Goal: Share content: Share content

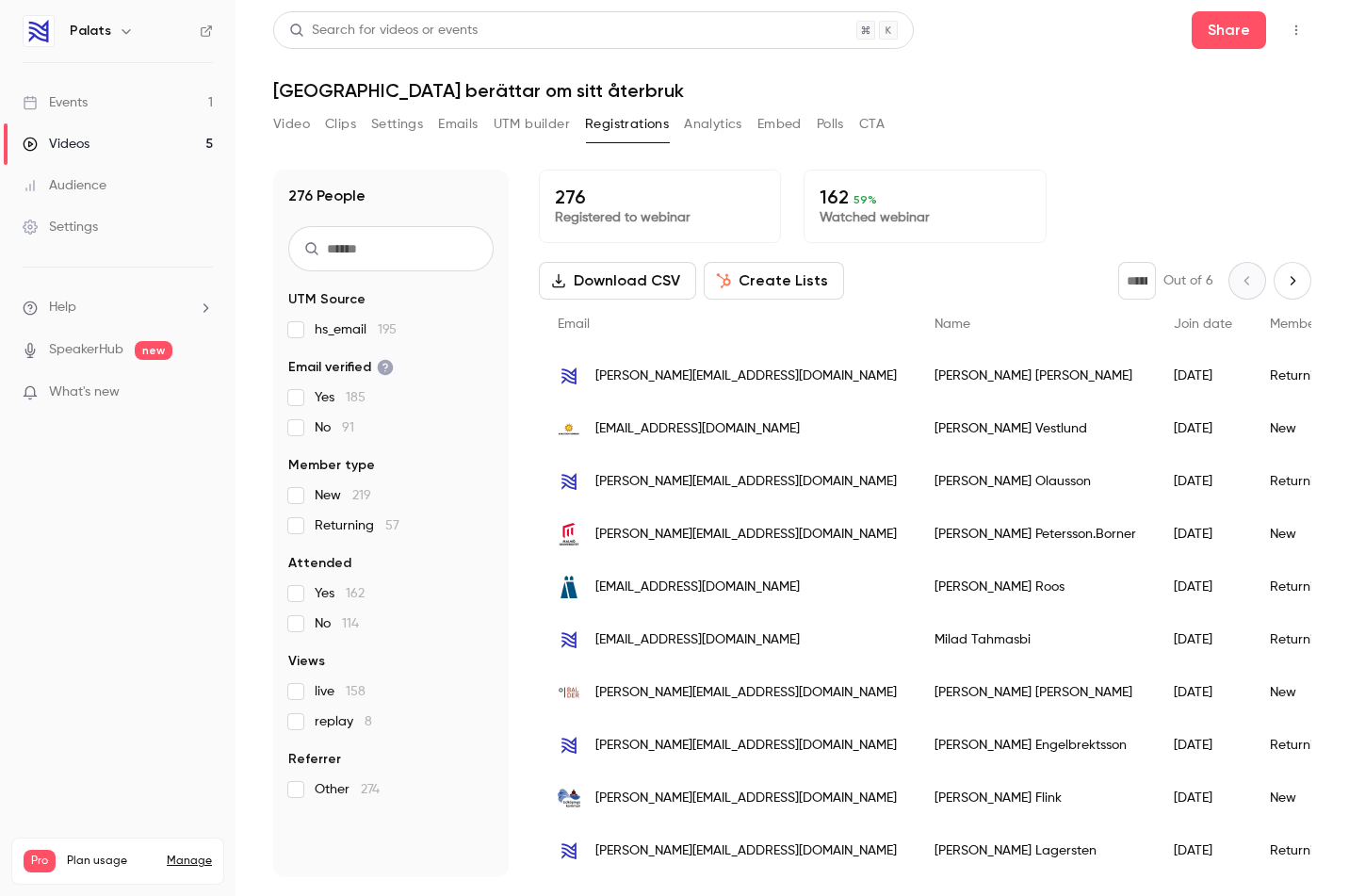
click at [1031, 124] on div "Video Clips Settings Emails UTM builder Registrations Analytics Embed Polls CTA" at bounding box center [792, 128] width 1038 height 38
click at [287, 121] on button "Video" at bounding box center [291, 124] width 37 height 30
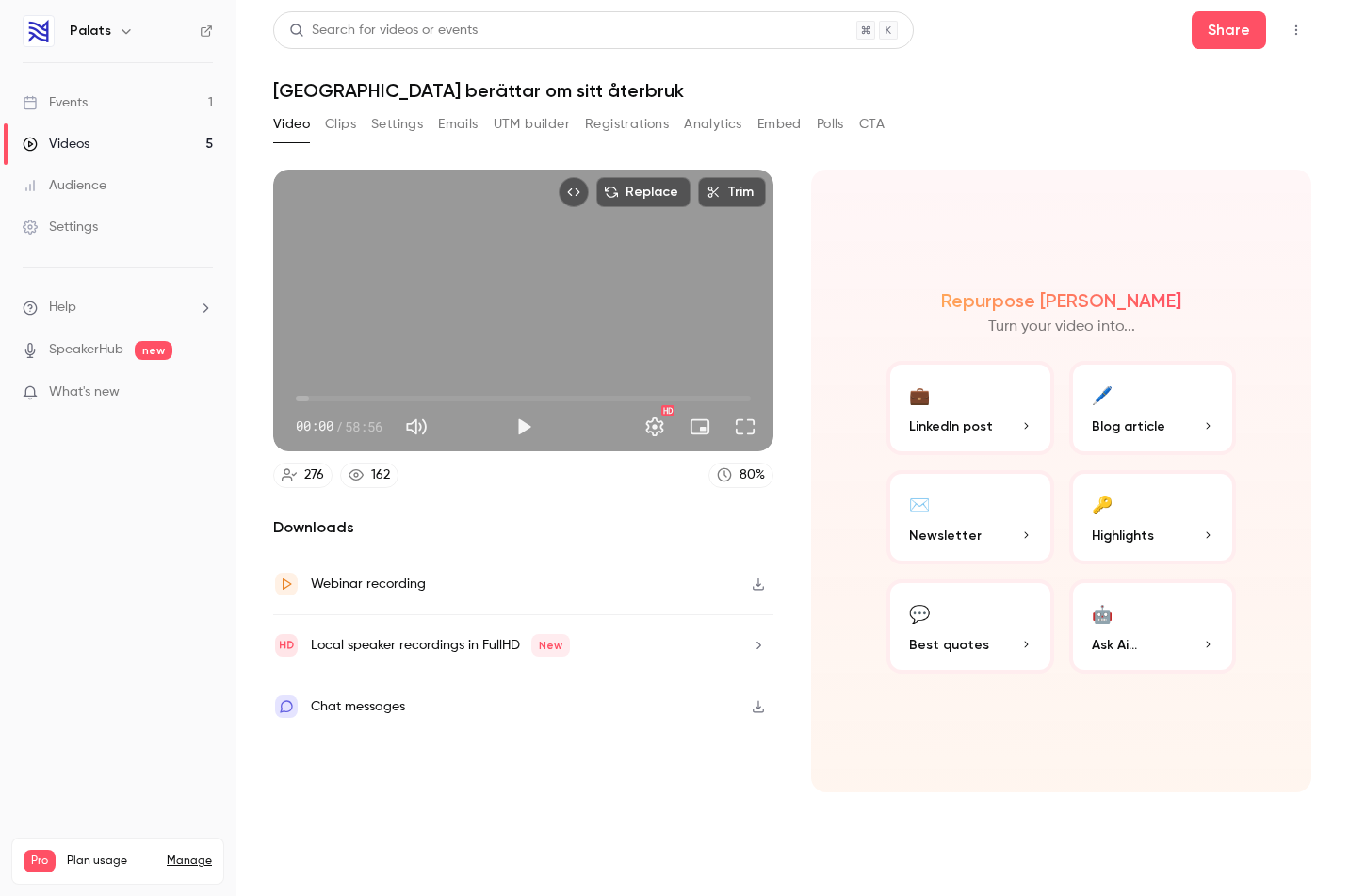
click at [407, 703] on div "Chat messages" at bounding box center [523, 706] width 500 height 60
click at [757, 705] on icon "button" at bounding box center [759, 706] width 15 height 14
click at [604, 119] on button "Registrations" at bounding box center [626, 124] width 84 height 30
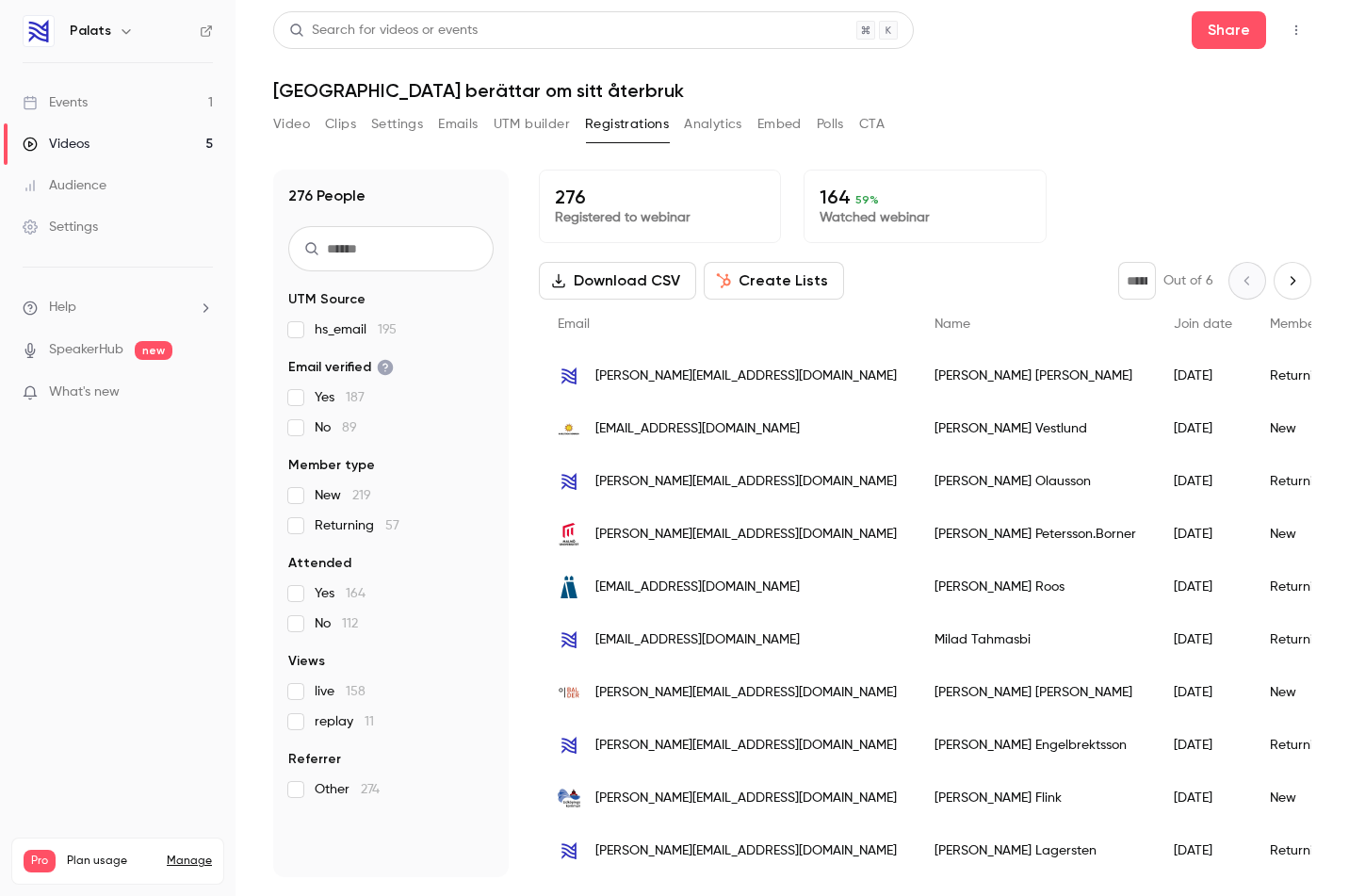
click at [405, 126] on button "Settings" at bounding box center [398, 124] width 52 height 30
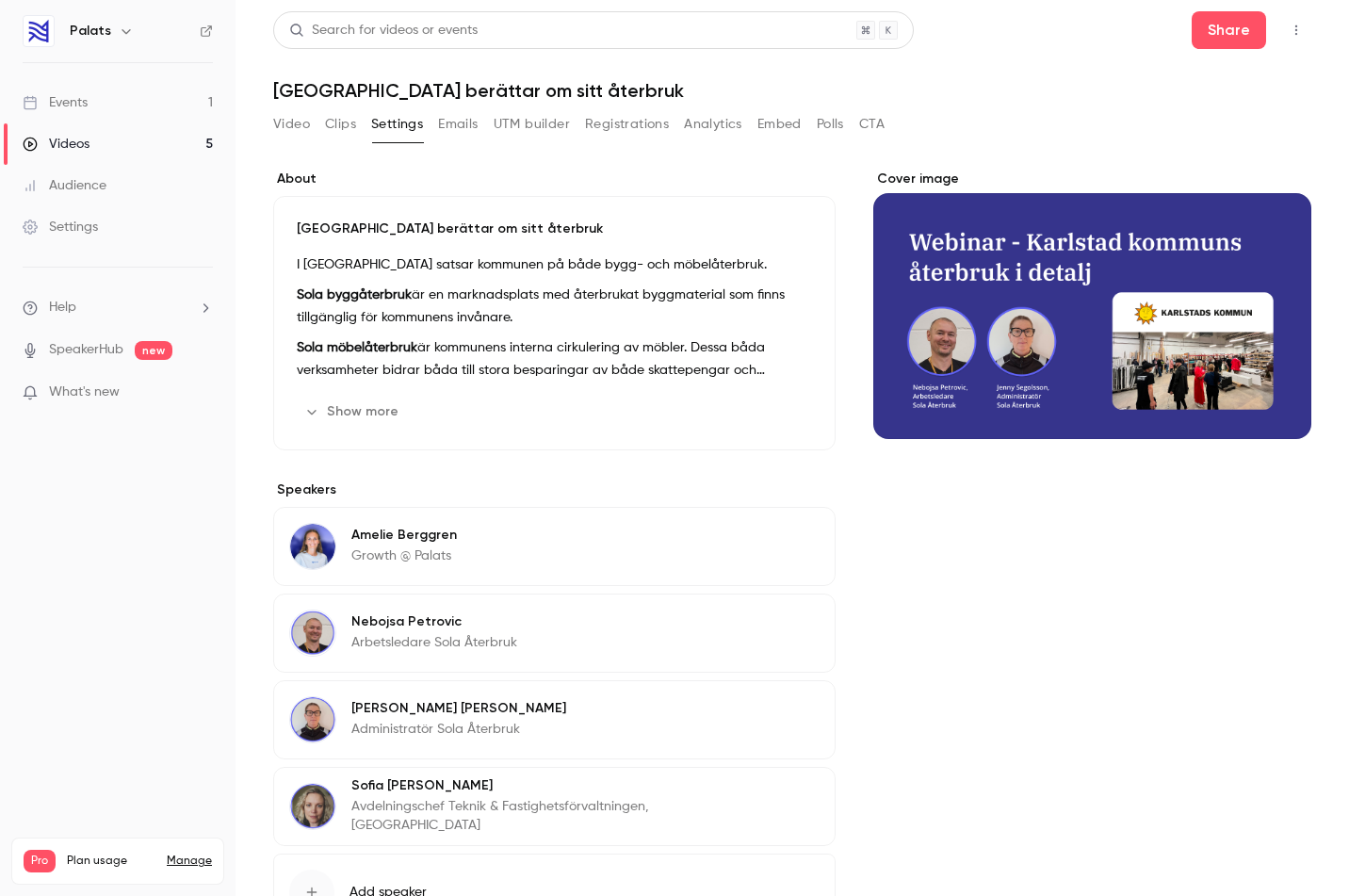
click at [463, 129] on button "Emails" at bounding box center [458, 124] width 40 height 30
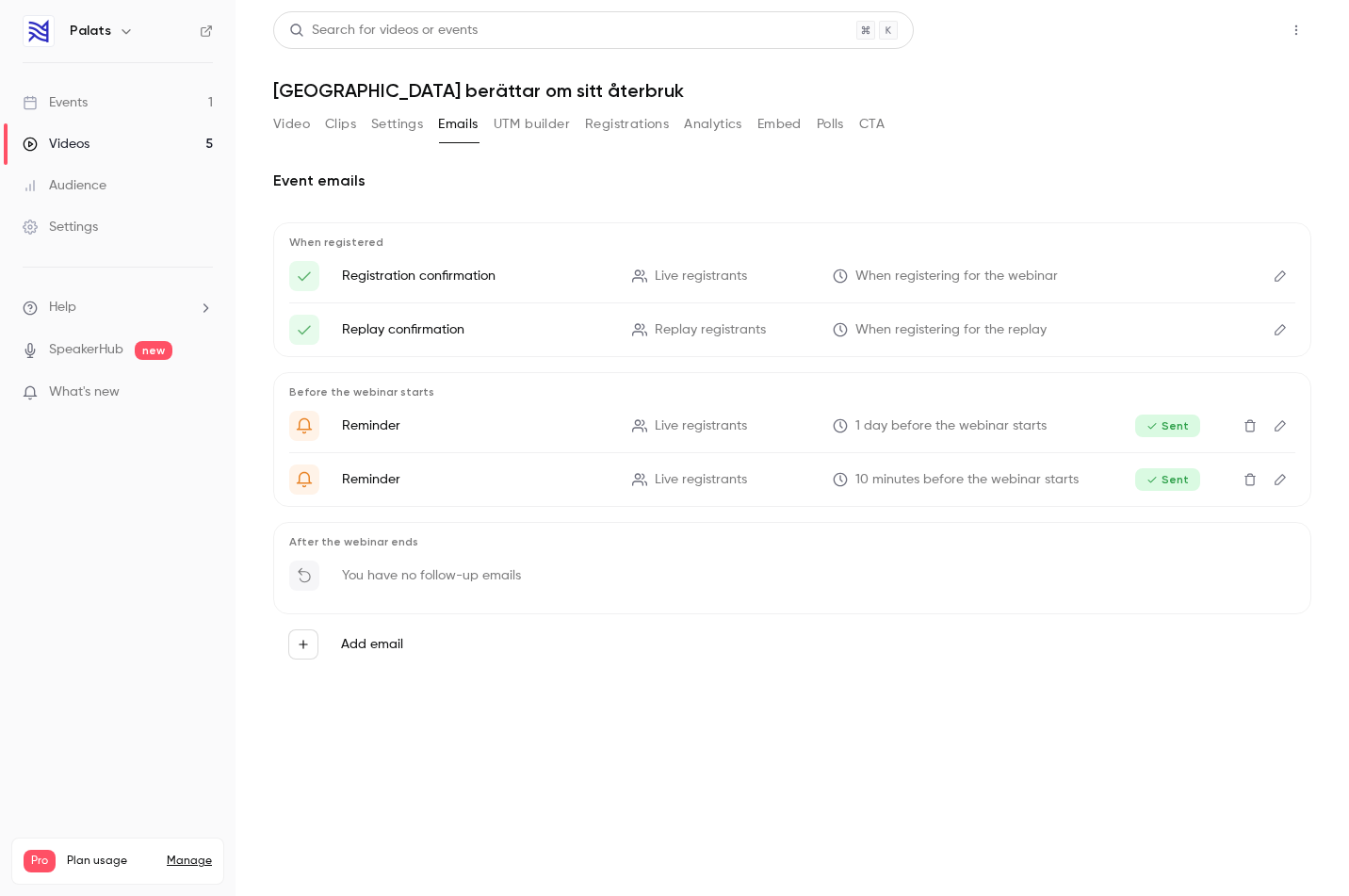
click at [1223, 30] on button "Share" at bounding box center [1228, 30] width 75 height 38
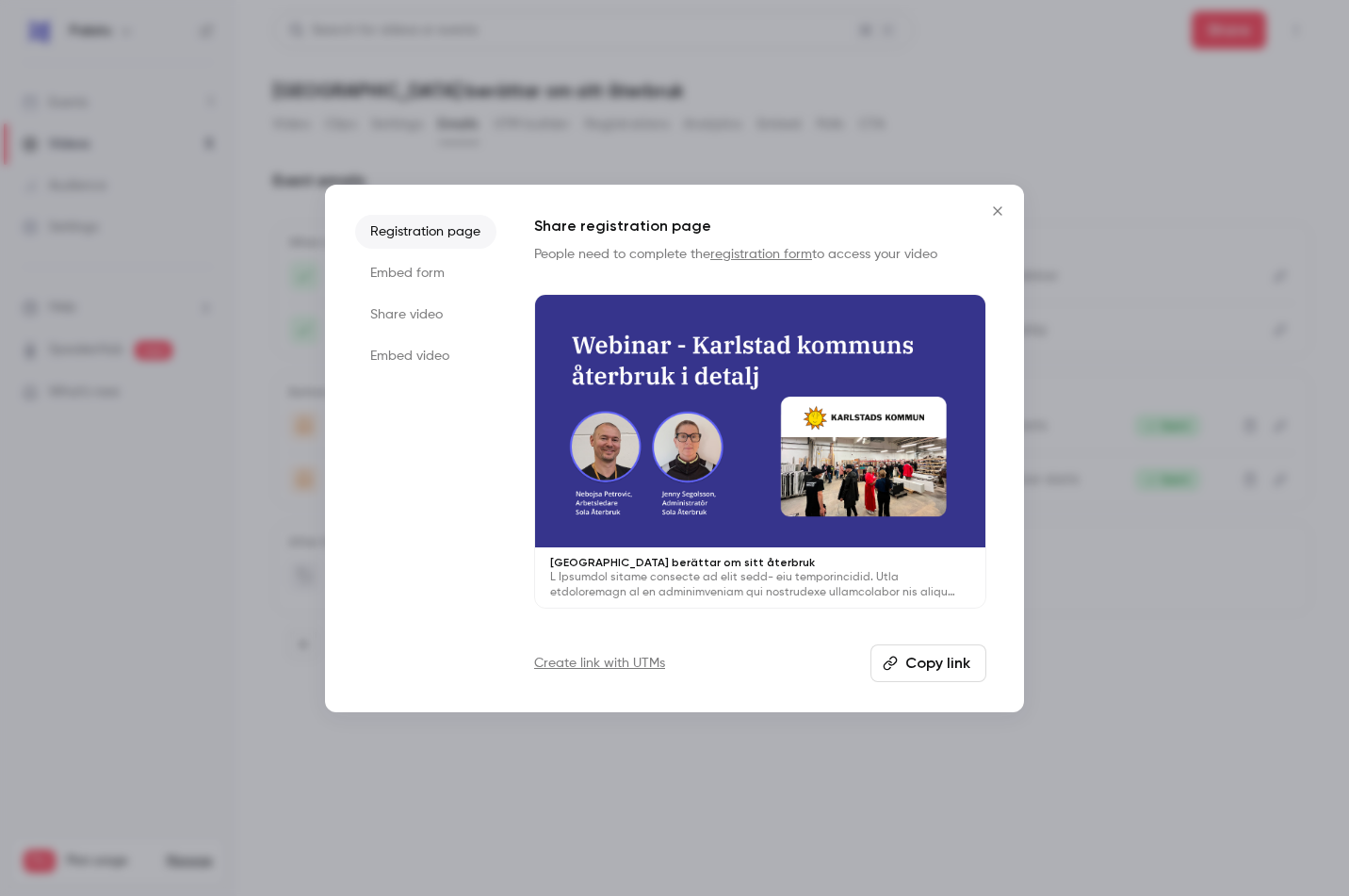
click at [415, 314] on li "Share video" at bounding box center [426, 314] width 141 height 34
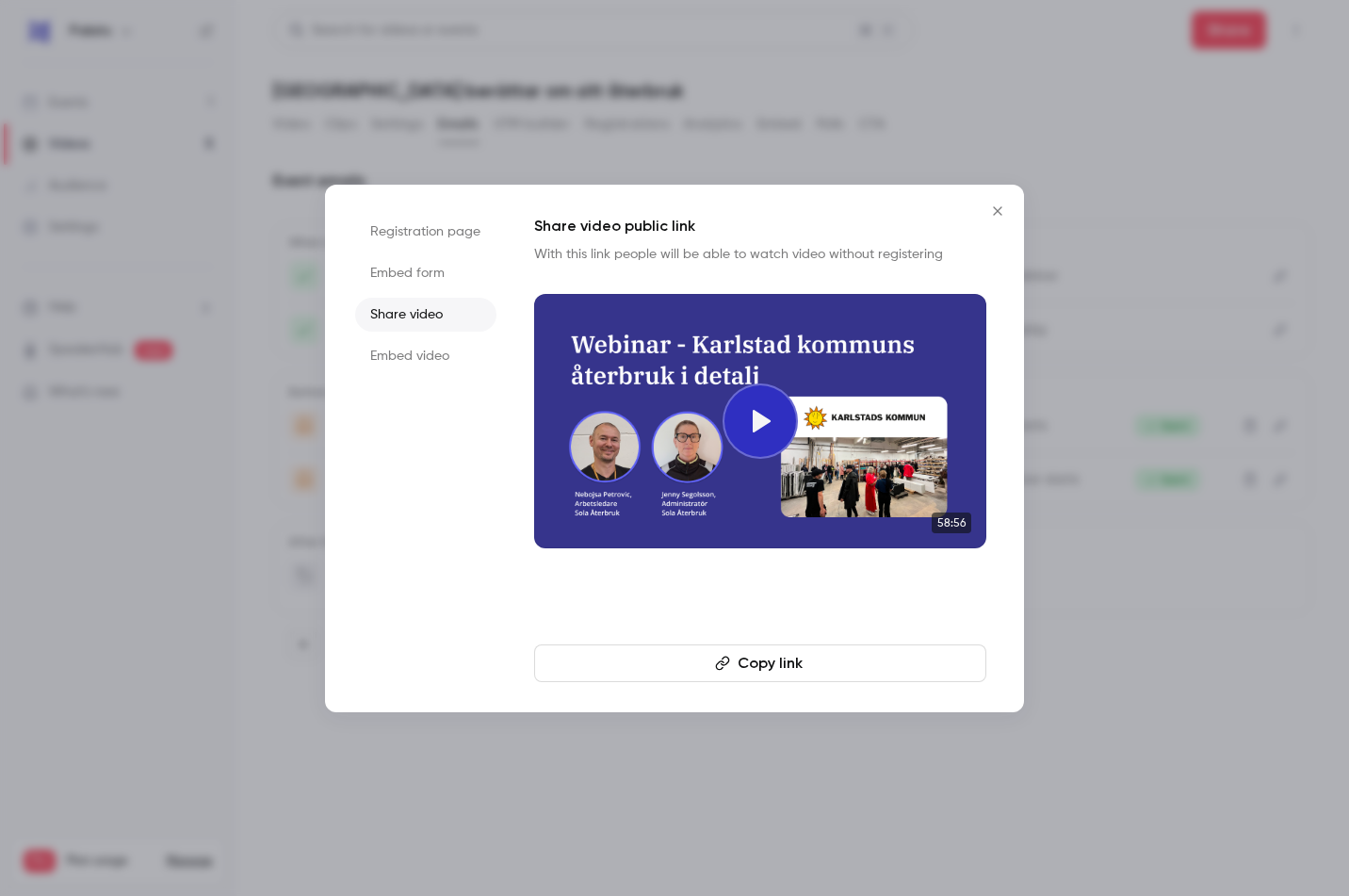
click at [790, 670] on button "Copy link" at bounding box center [760, 663] width 452 height 38
click at [999, 204] on icon "Close" at bounding box center [997, 211] width 22 height 15
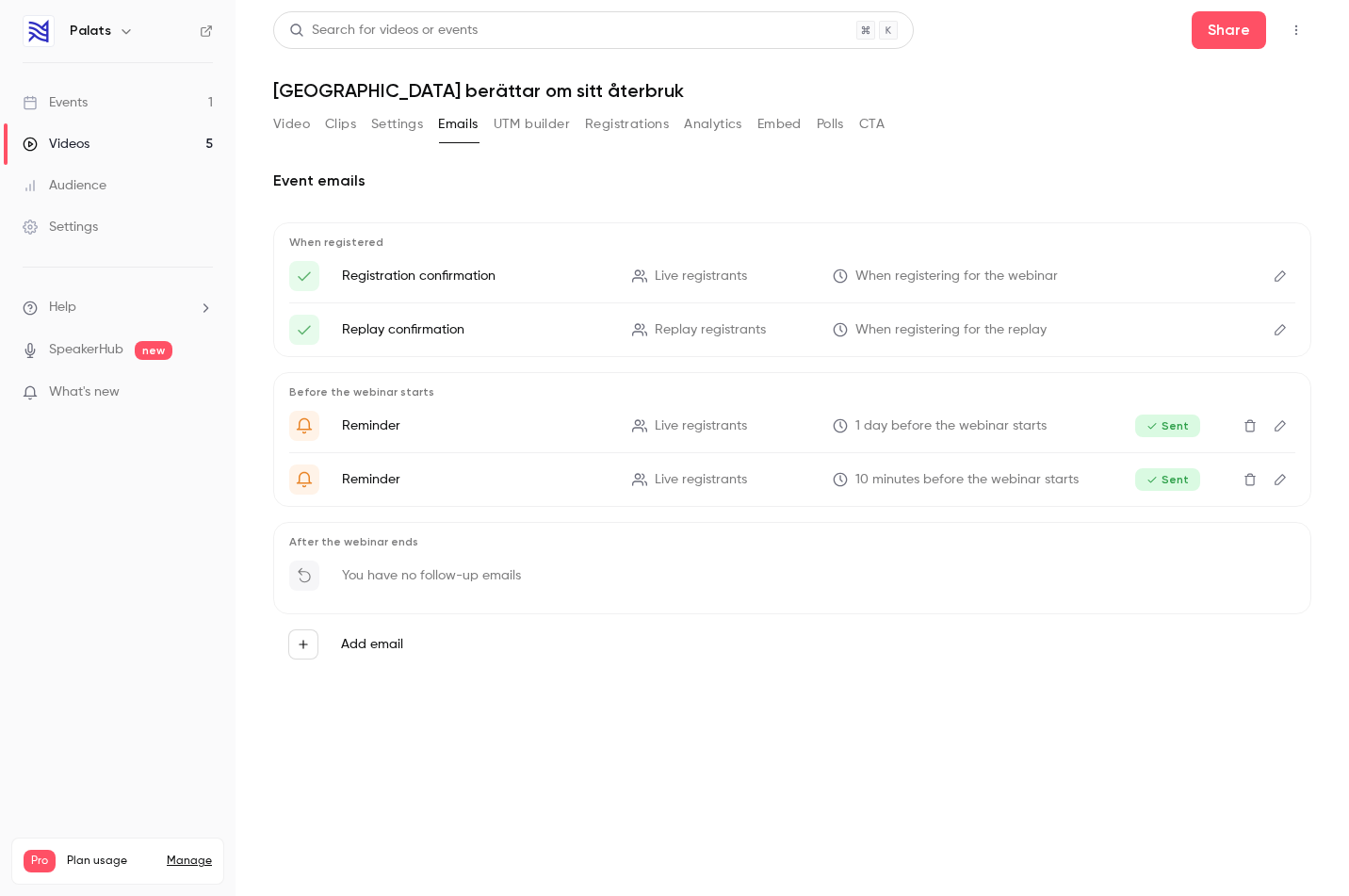
click at [295, 131] on button "Video" at bounding box center [291, 124] width 37 height 30
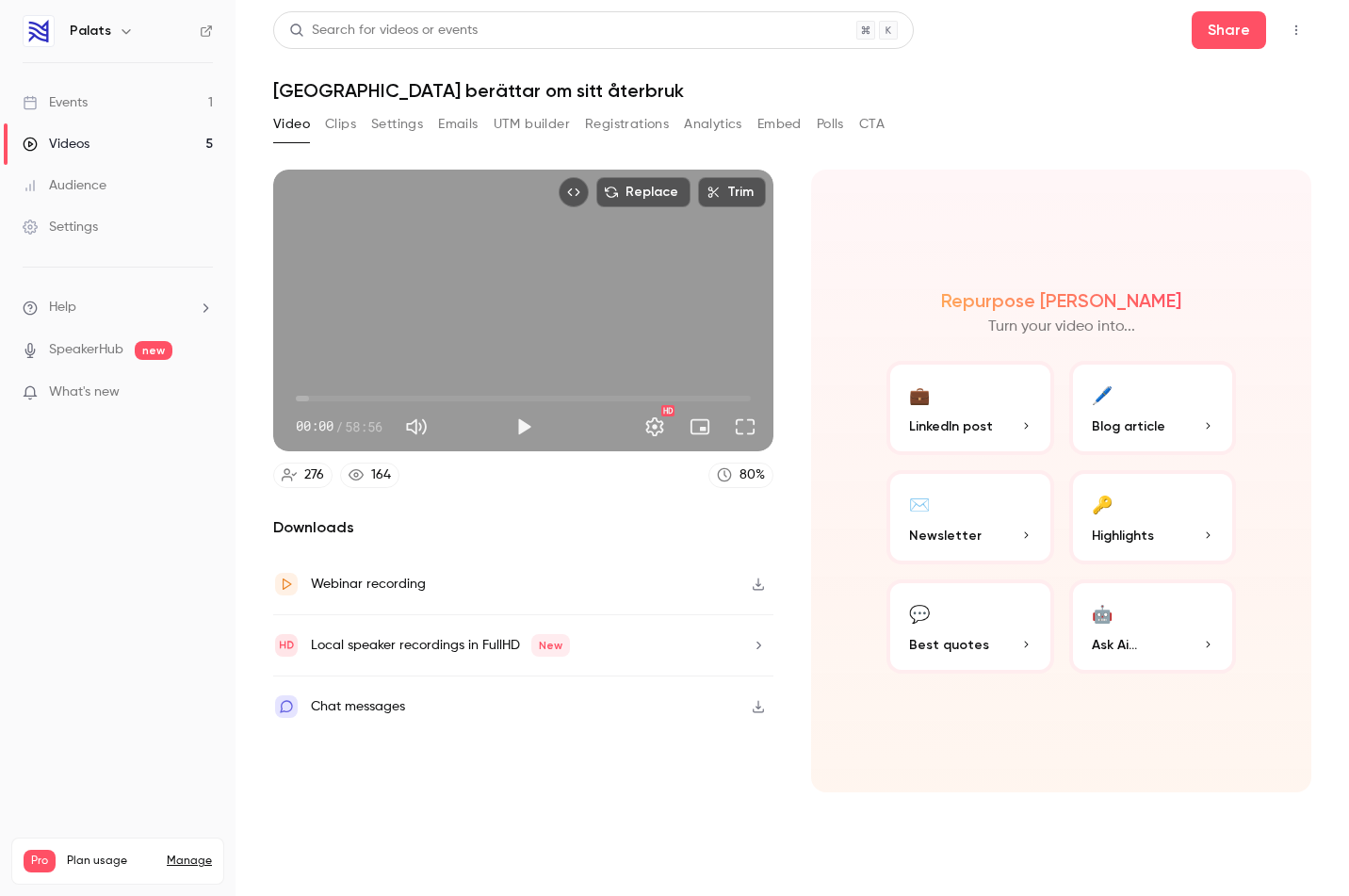
click at [395, 120] on button "Settings" at bounding box center [398, 124] width 52 height 30
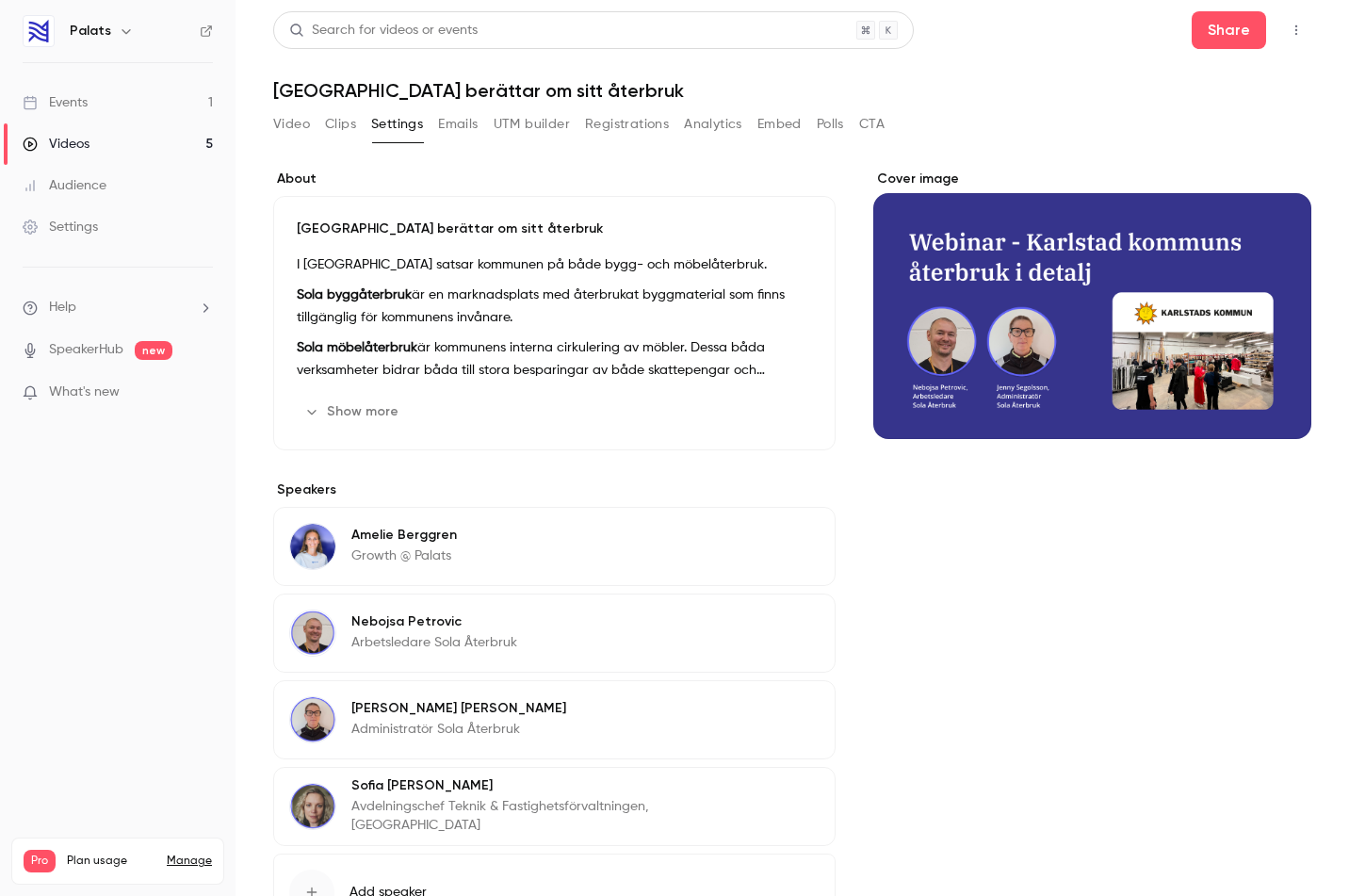
click at [730, 118] on button "Analytics" at bounding box center [713, 124] width 58 height 30
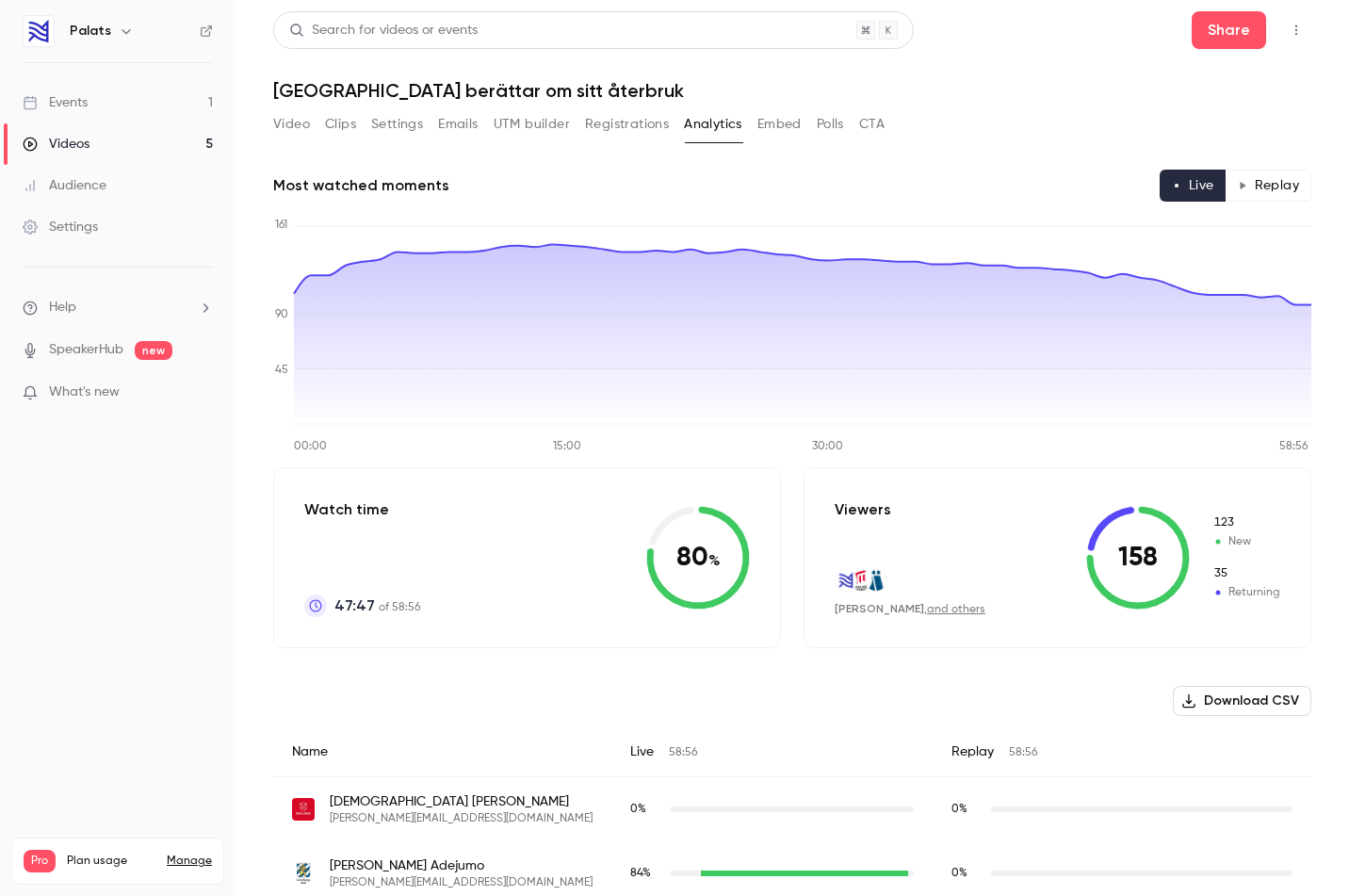
click at [783, 124] on button "Embed" at bounding box center [780, 124] width 45 height 30
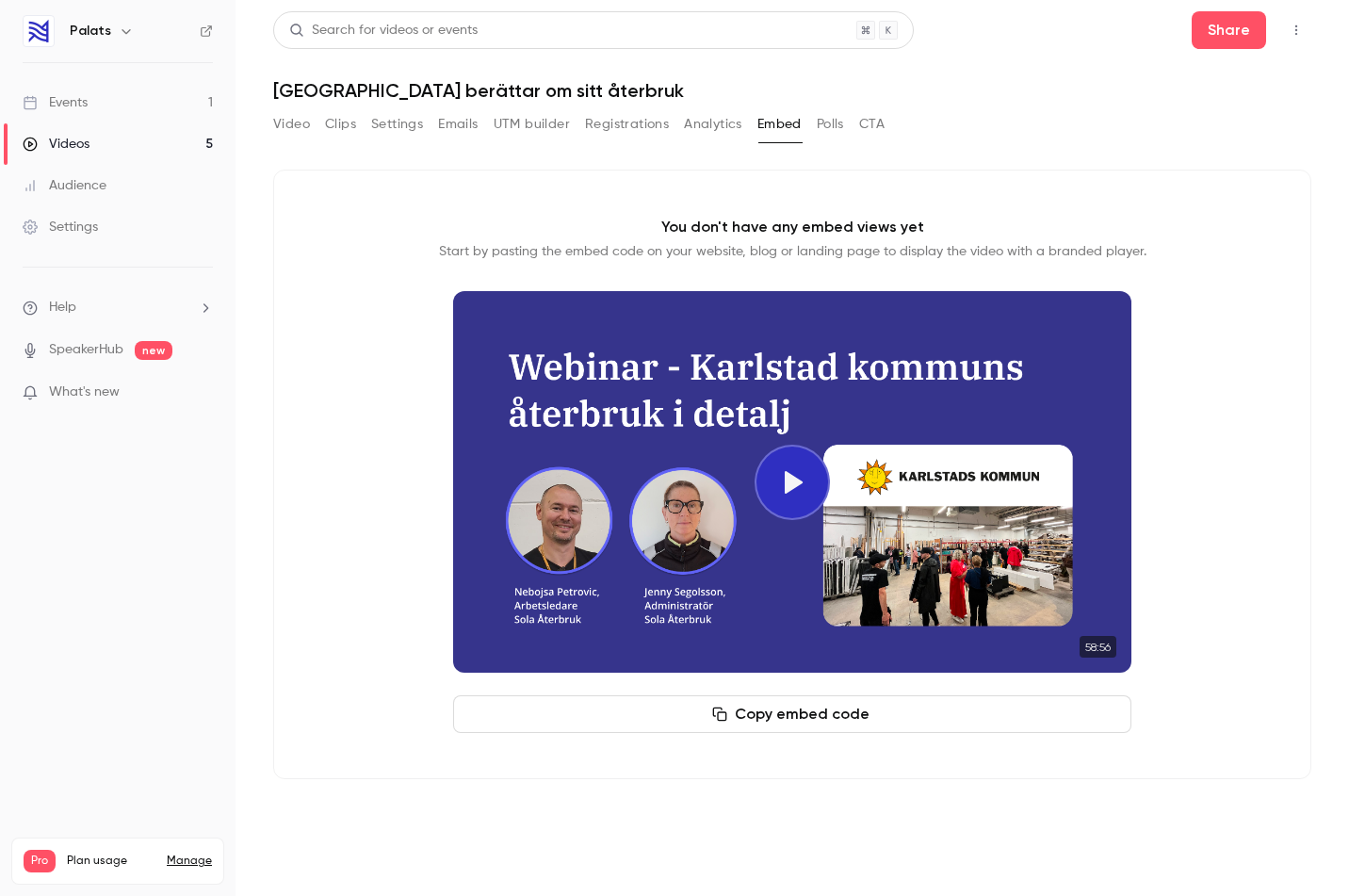
click at [829, 124] on button "Polls" at bounding box center [830, 124] width 27 height 30
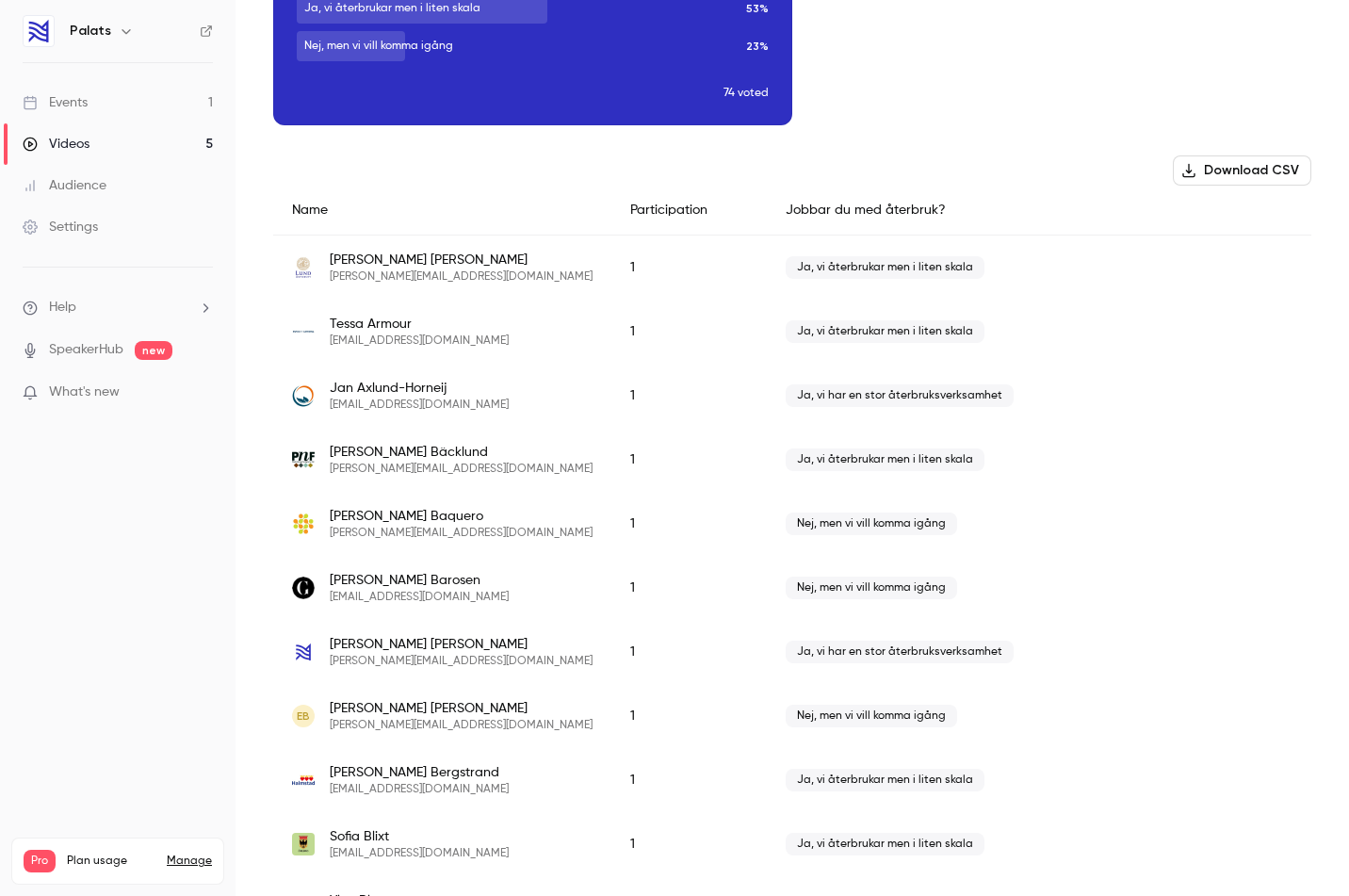
scroll to position [281, 0]
click at [511, 316] on div "[PERSON_NAME] [EMAIL_ADDRESS][DOMAIN_NAME]" at bounding box center [442, 330] width 301 height 34
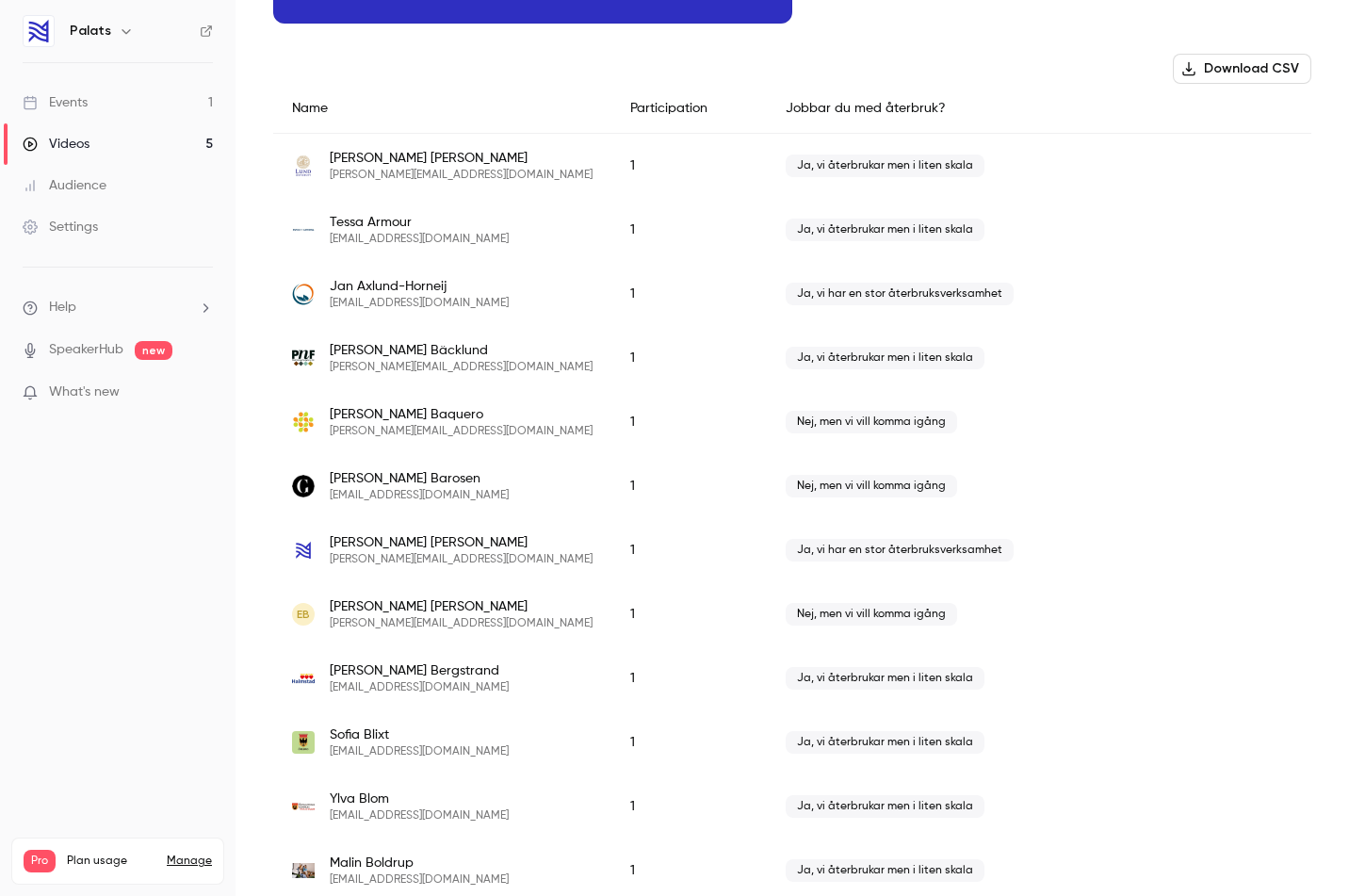
scroll to position [0, 0]
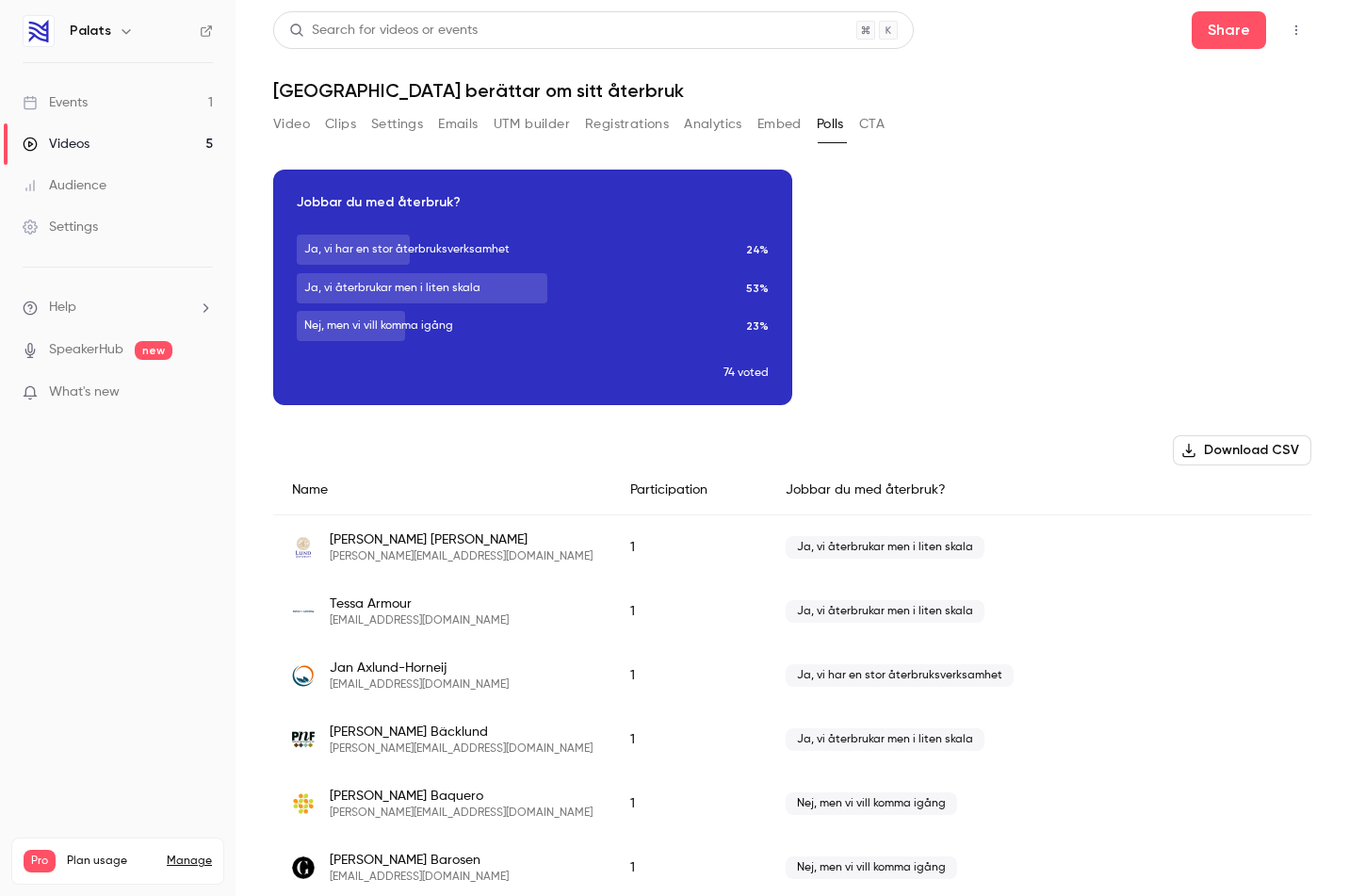
click at [615, 122] on button "Registrations" at bounding box center [626, 124] width 84 height 30
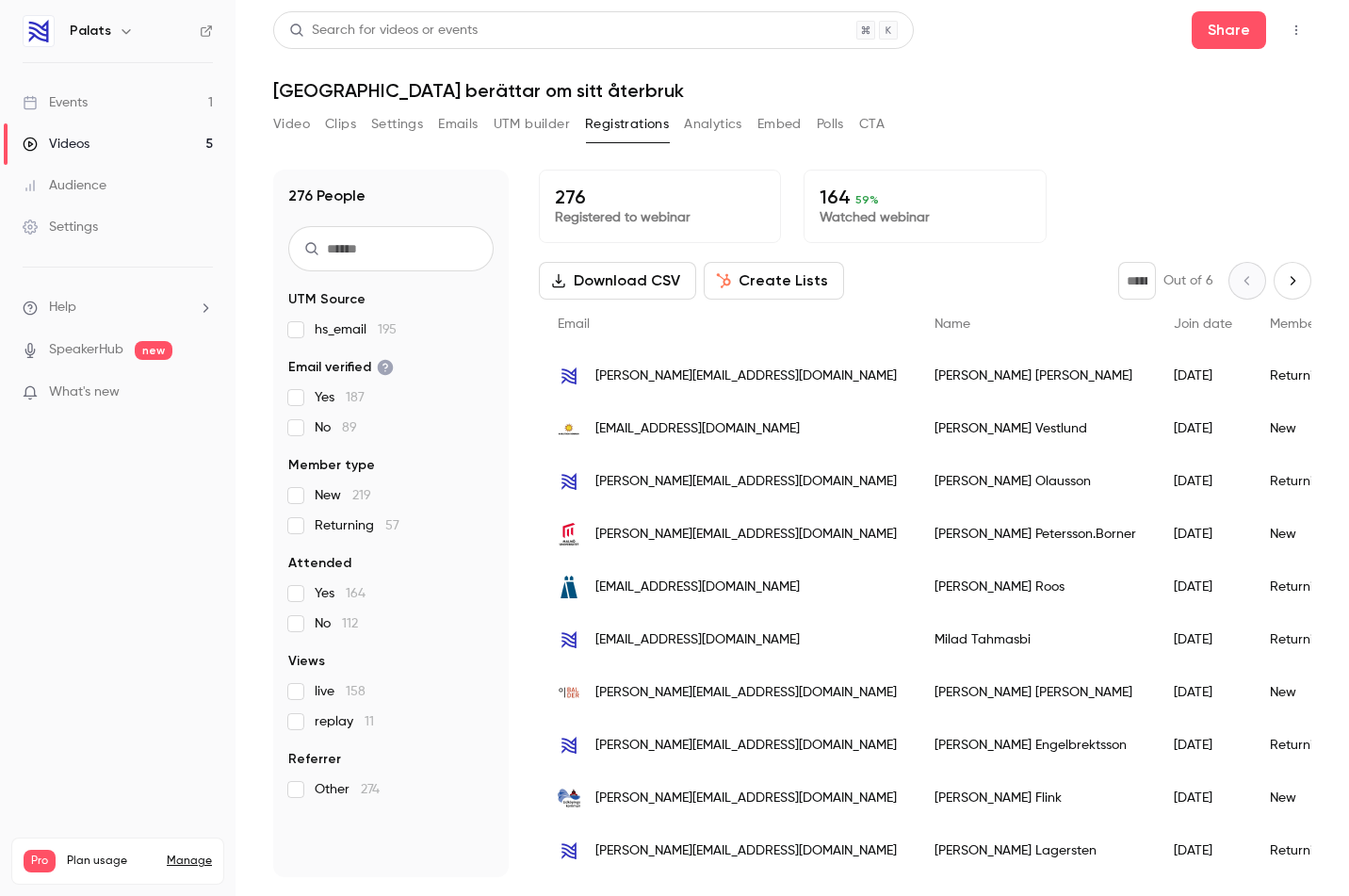
click at [775, 281] on button "Create Lists" at bounding box center [773, 281] width 140 height 38
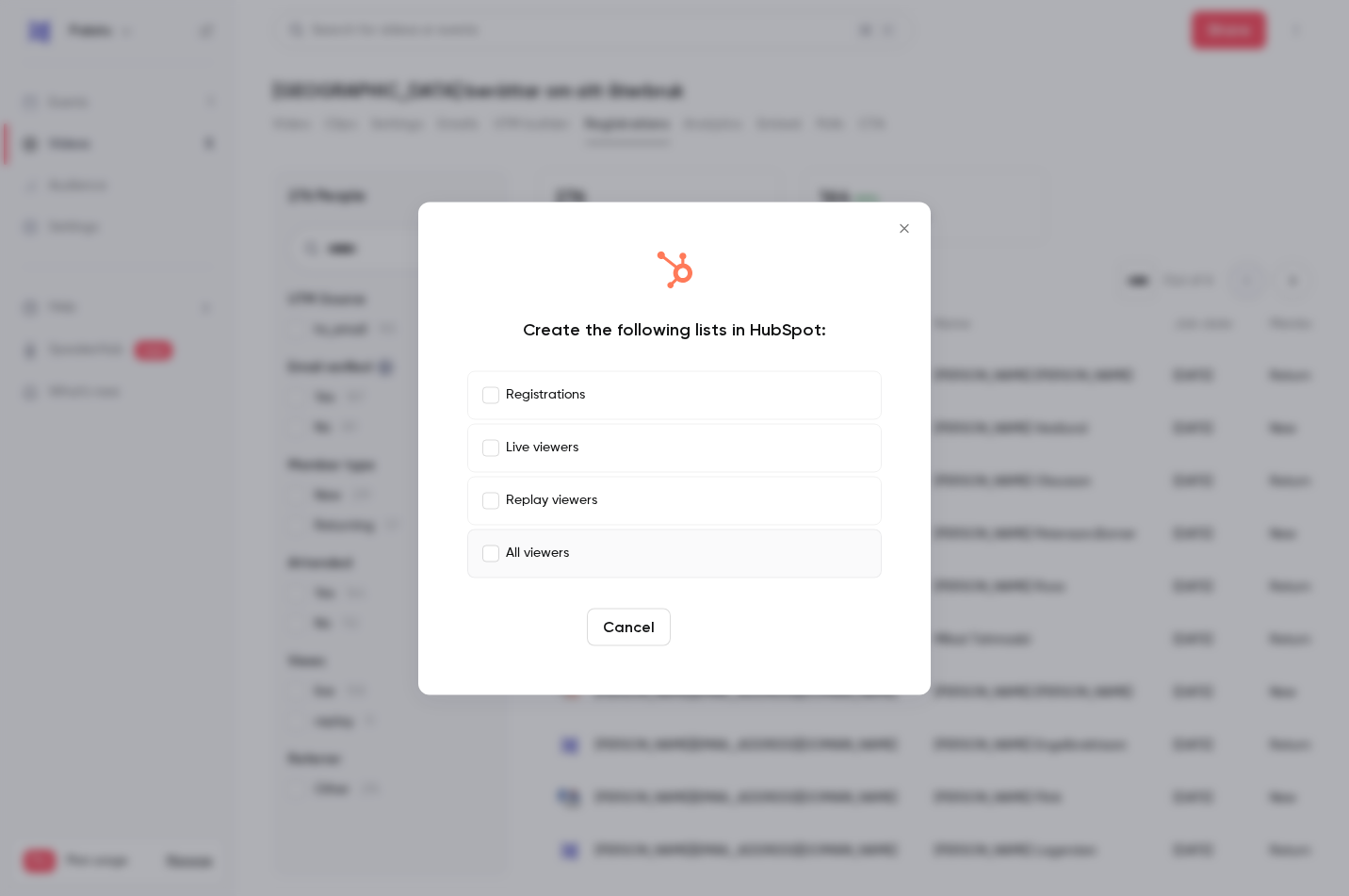
click at [720, 626] on button "Create" at bounding box center [721, 626] width 85 height 38
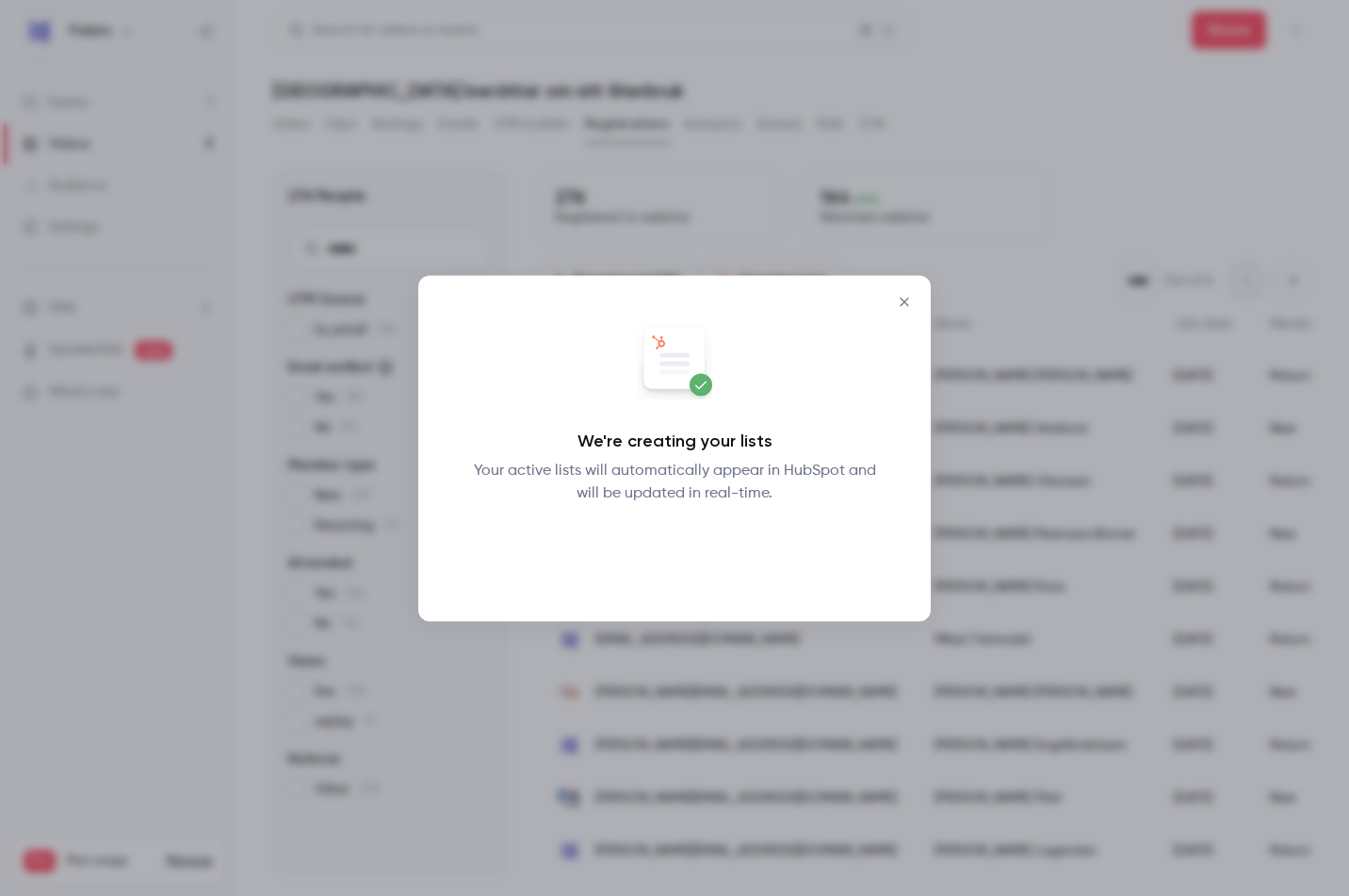
click at [662, 546] on button "Okay" at bounding box center [674, 553] width 69 height 38
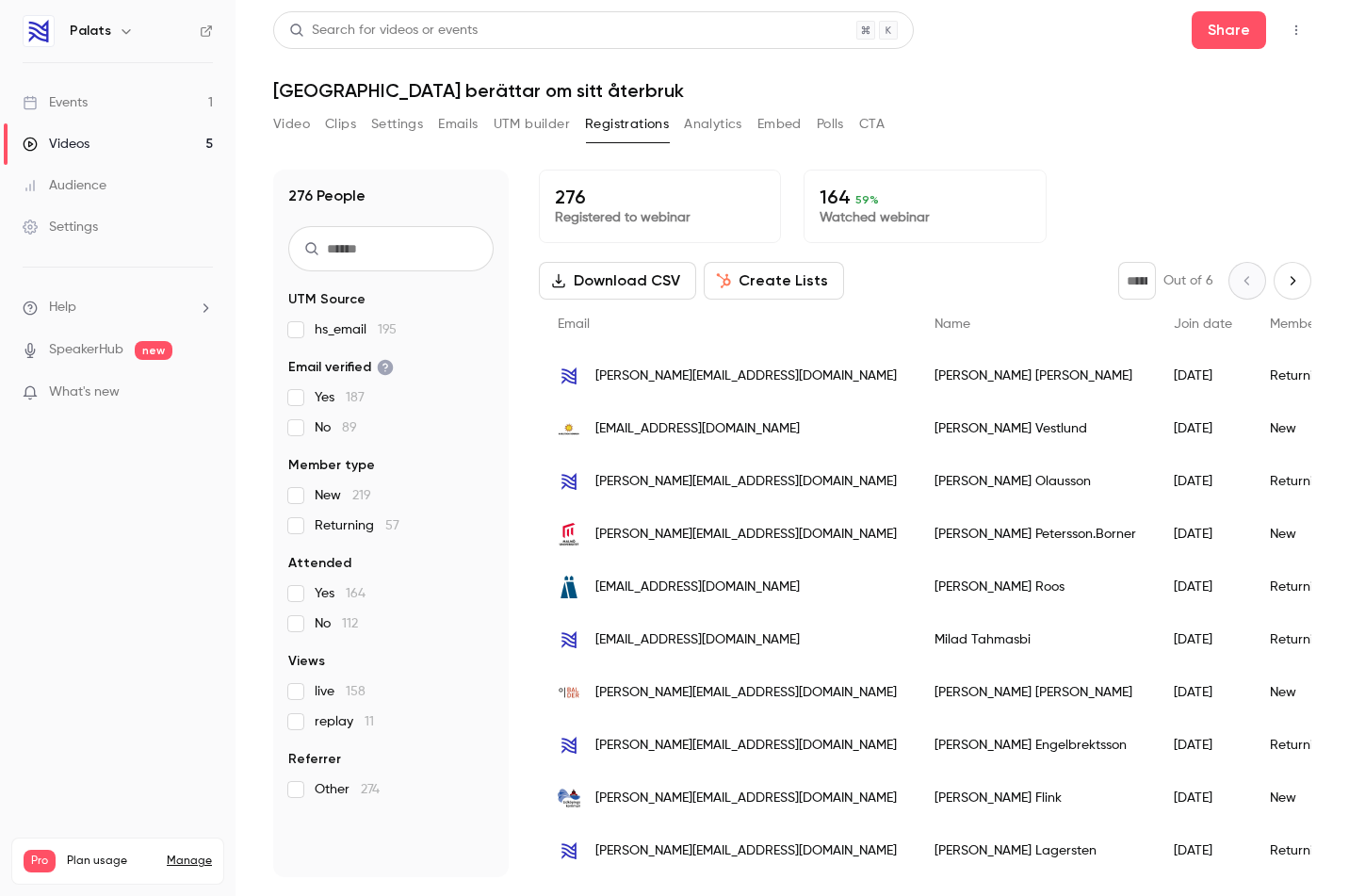
click at [550, 124] on button "UTM builder" at bounding box center [531, 124] width 76 height 30
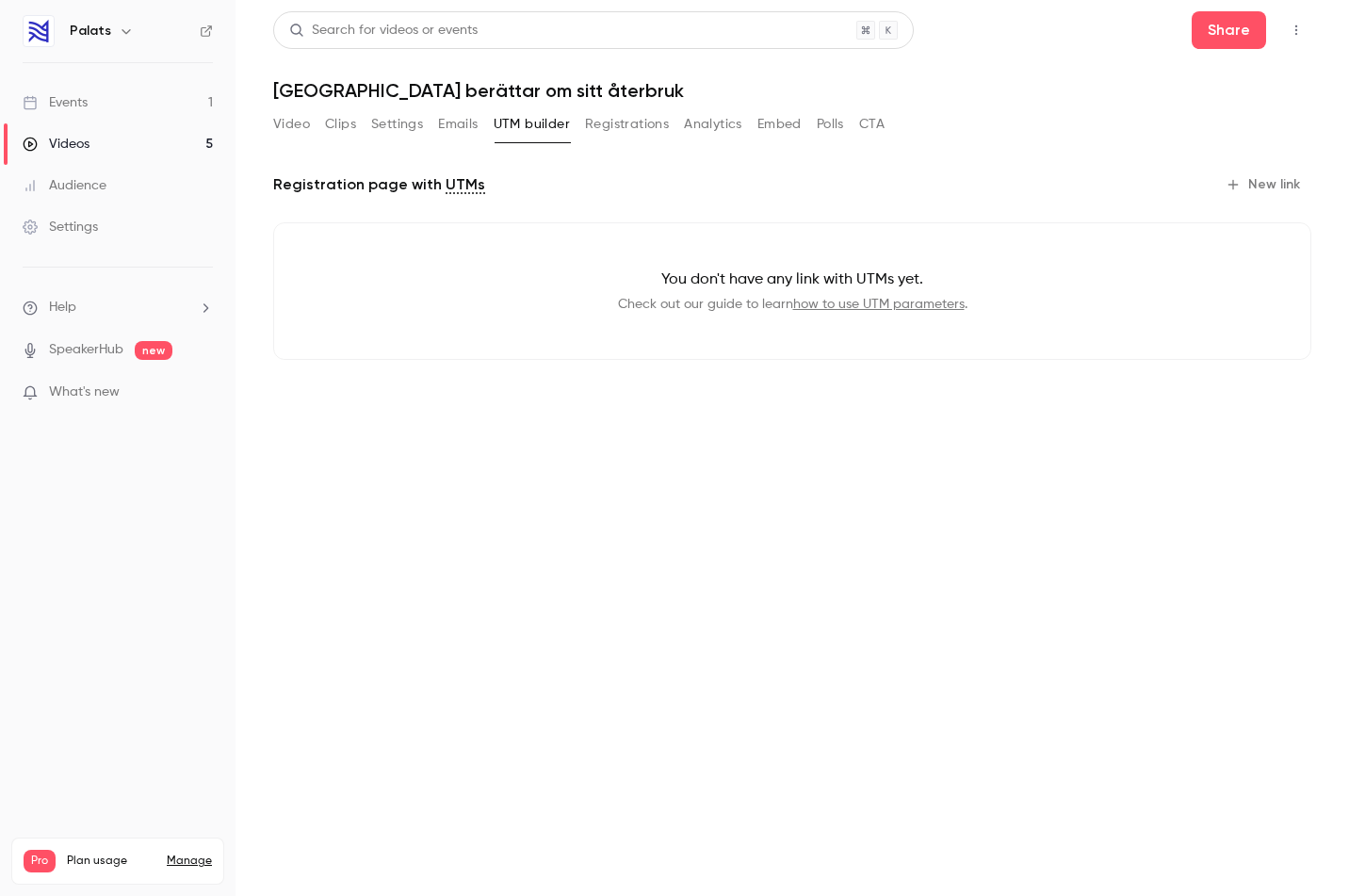
click at [788, 124] on button "Embed" at bounding box center [780, 124] width 45 height 30
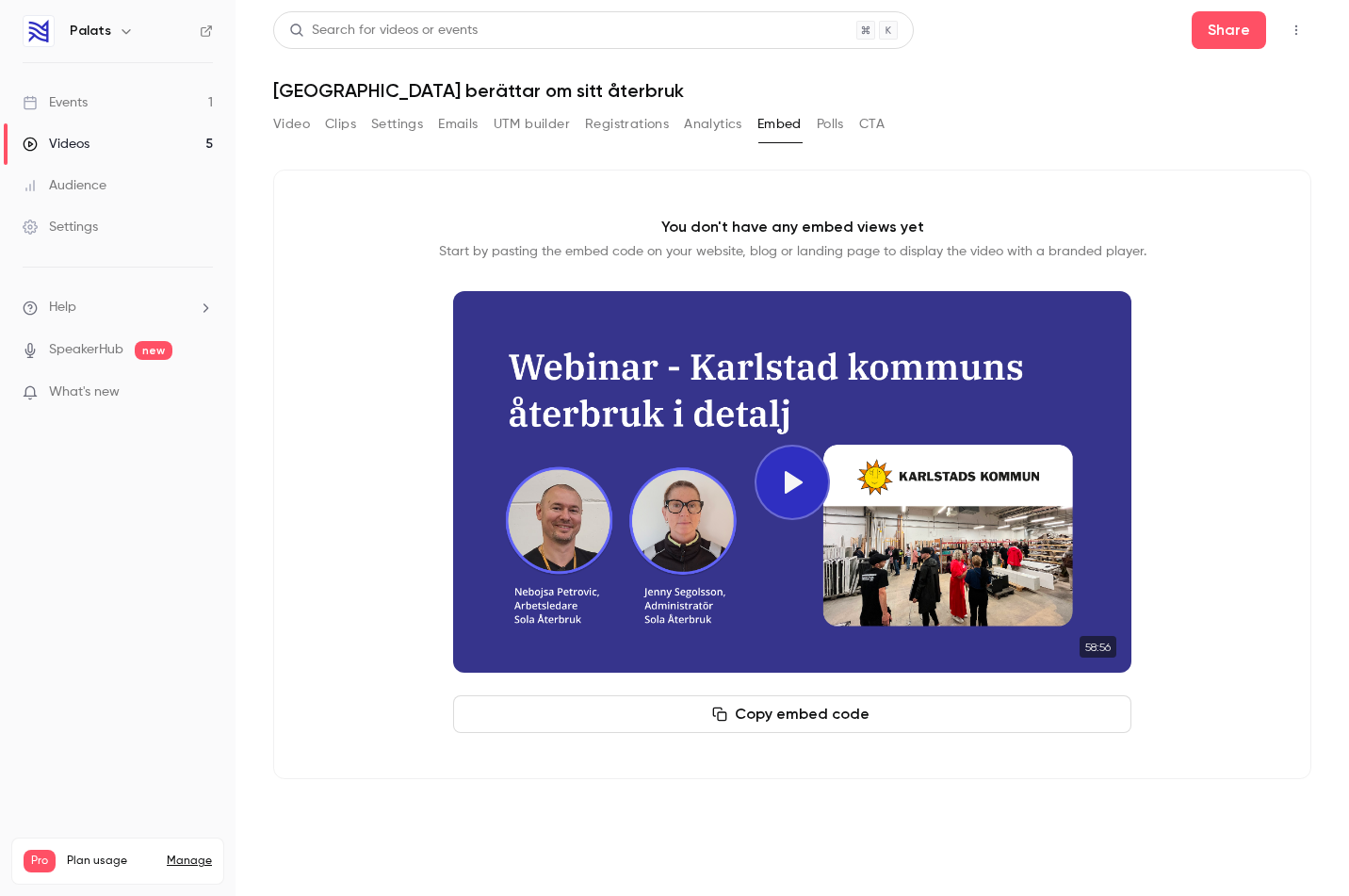
click at [819, 122] on button "Polls" at bounding box center [830, 124] width 27 height 30
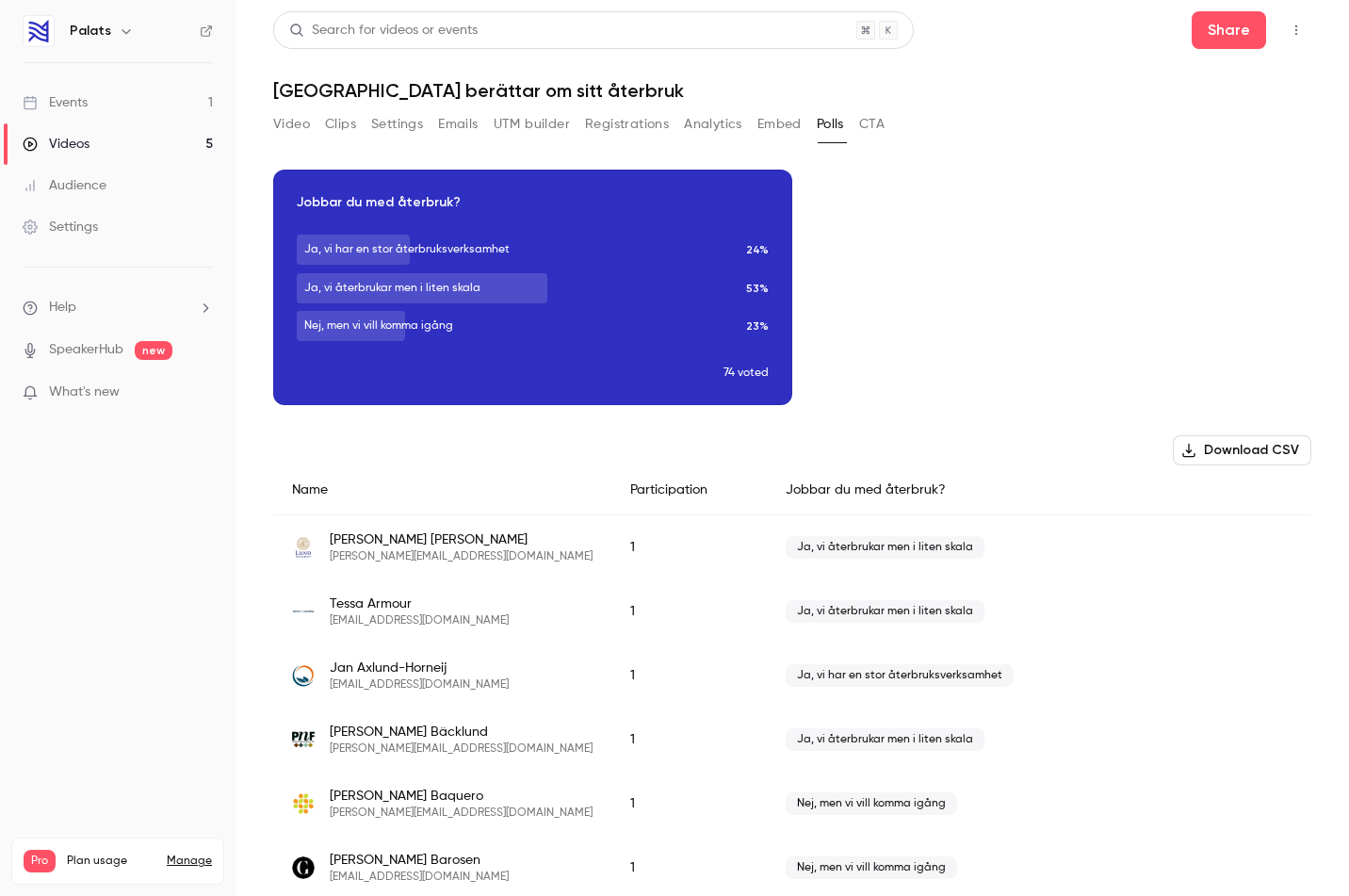
click at [442, 609] on span "[PERSON_NAME]" at bounding box center [419, 603] width 179 height 18
click at [383, 600] on span "[PERSON_NAME]" at bounding box center [419, 603] width 179 height 18
copy span "[PERSON_NAME]"
